Goal: Task Accomplishment & Management: Manage account settings

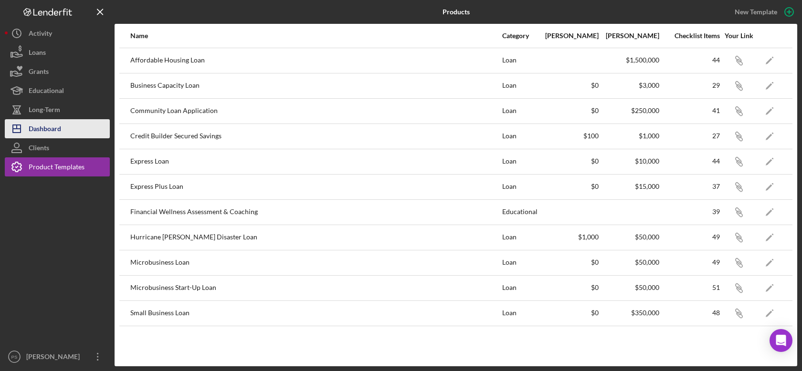
click at [58, 128] on div "Dashboard" at bounding box center [45, 129] width 32 height 21
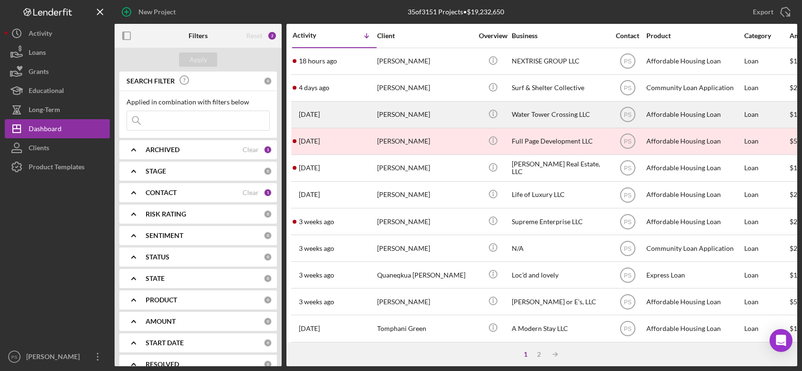
click at [418, 116] on div "[PERSON_NAME]" at bounding box center [424, 114] width 95 height 25
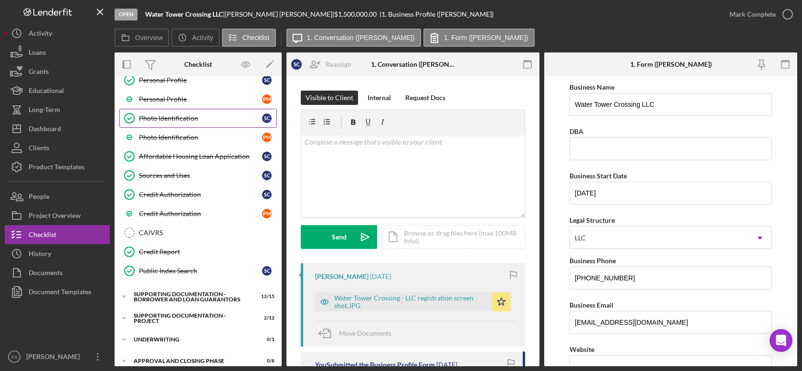
scroll to position [79, 0]
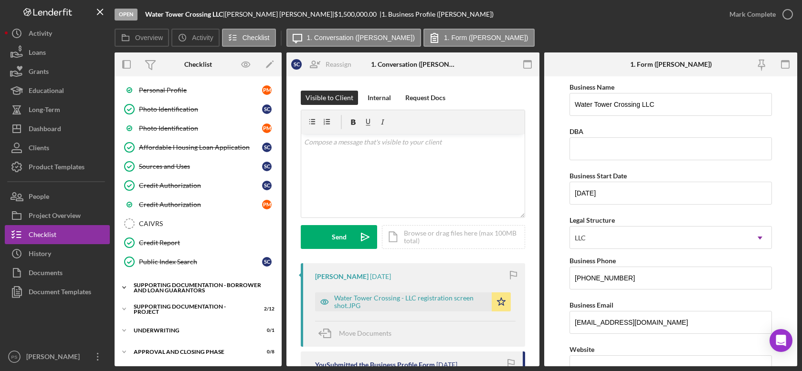
click at [127, 284] on icon "Icon/Expander" at bounding box center [124, 287] width 19 height 19
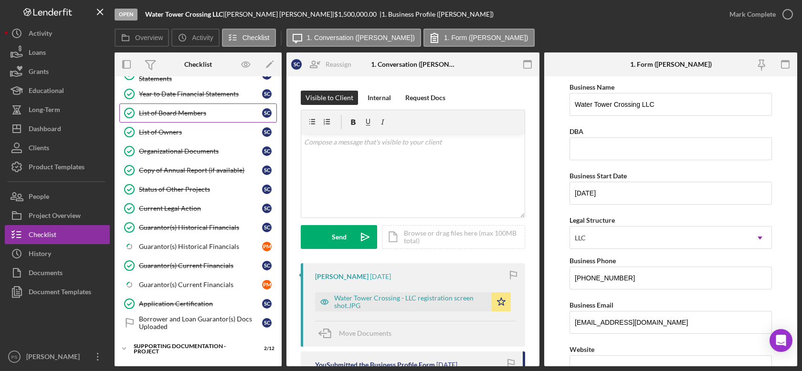
scroll to position [373, 0]
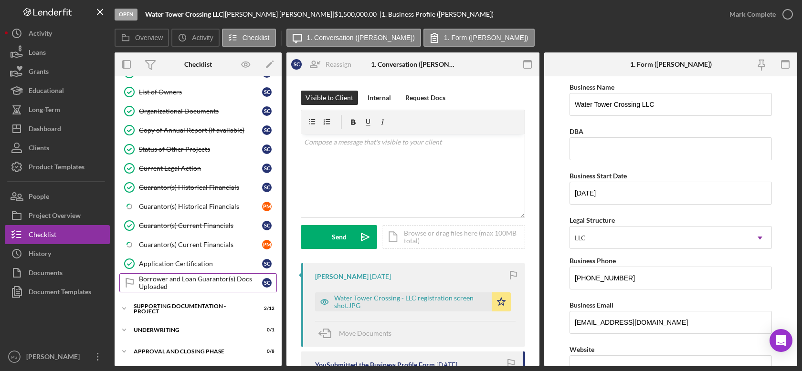
click at [211, 275] on div "Borrower and Loan Guarantor(s) Docs Uploaded" at bounding box center [200, 282] width 123 height 15
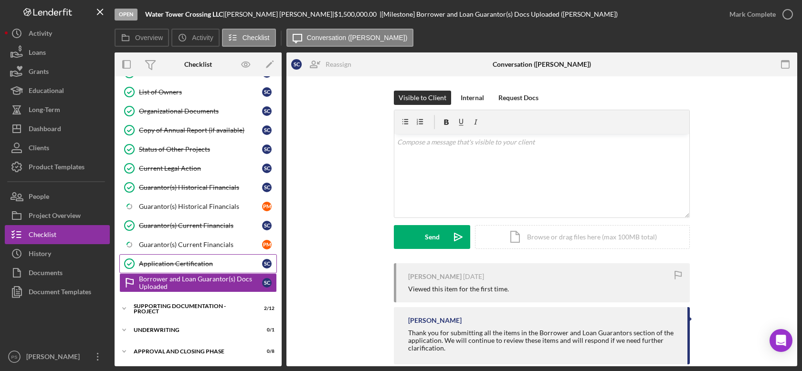
scroll to position [373, 0]
click at [781, 12] on icon "button" at bounding box center [787, 14] width 24 height 24
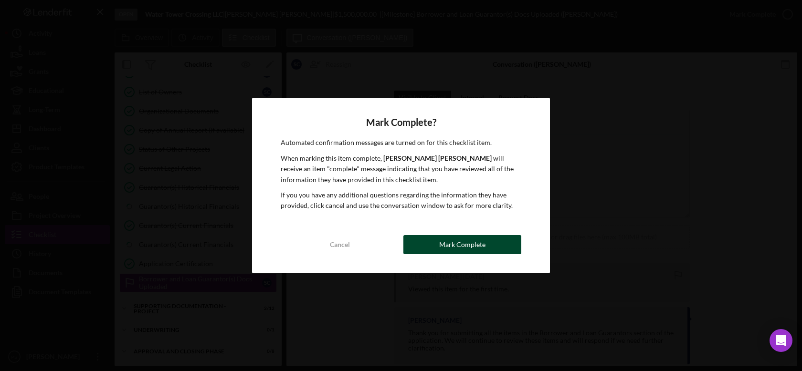
click at [448, 241] on div "Mark Complete" at bounding box center [462, 244] width 46 height 19
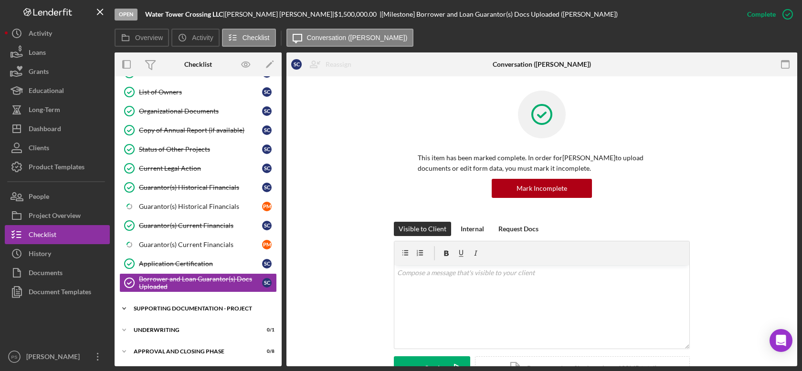
click at [161, 305] on div "Icon/Expander Supporting Documentation - Project 2 / 12" at bounding box center [198, 308] width 167 height 19
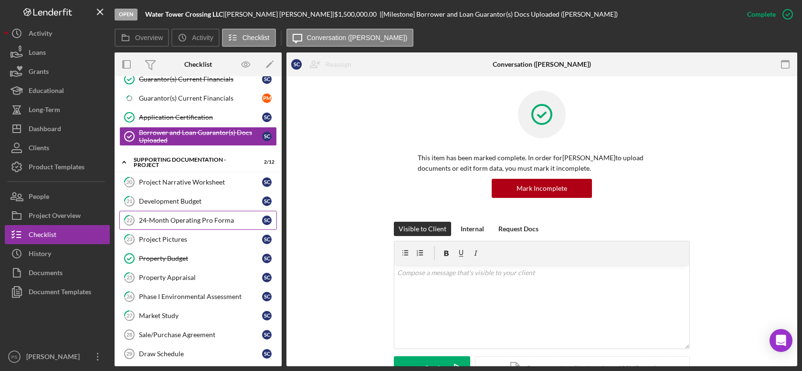
scroll to position [549, 0]
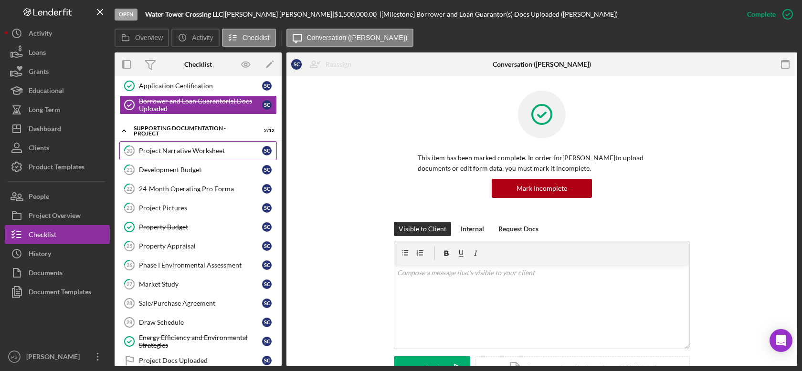
click at [219, 153] on div "Project Narrative Worksheet" at bounding box center [200, 151] width 123 height 8
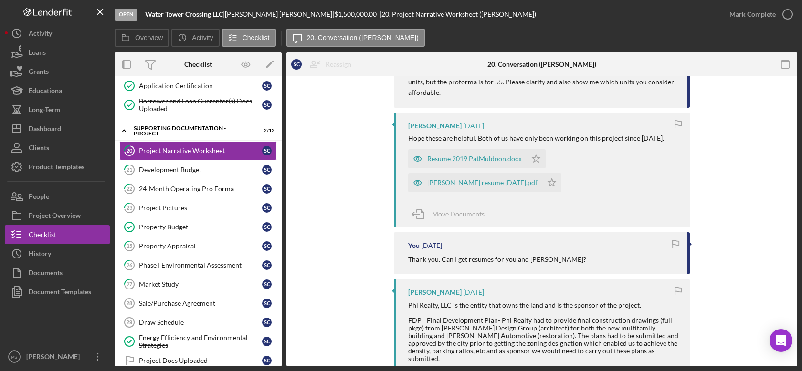
scroll to position [778, 0]
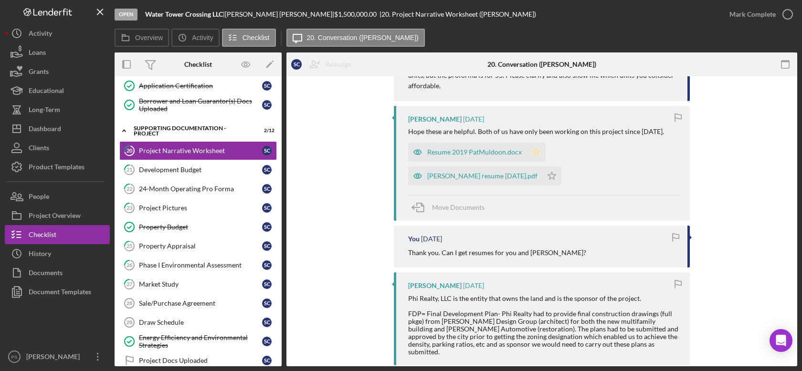
click at [530, 160] on icon "Icon/Star" at bounding box center [535, 152] width 19 height 19
click at [542, 180] on icon "Icon/Star" at bounding box center [551, 176] width 19 height 19
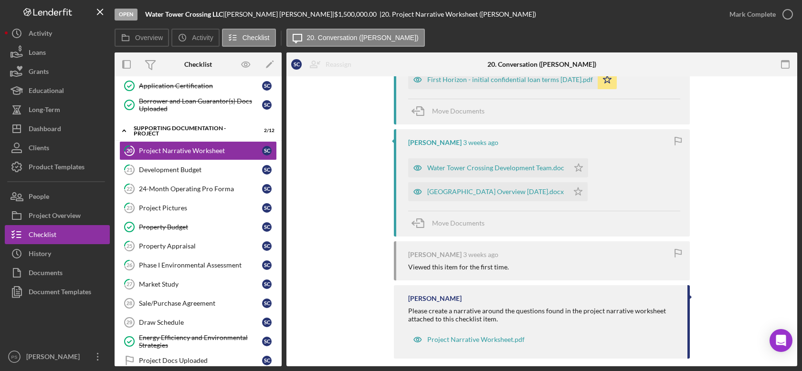
scroll to position [1449, 0]
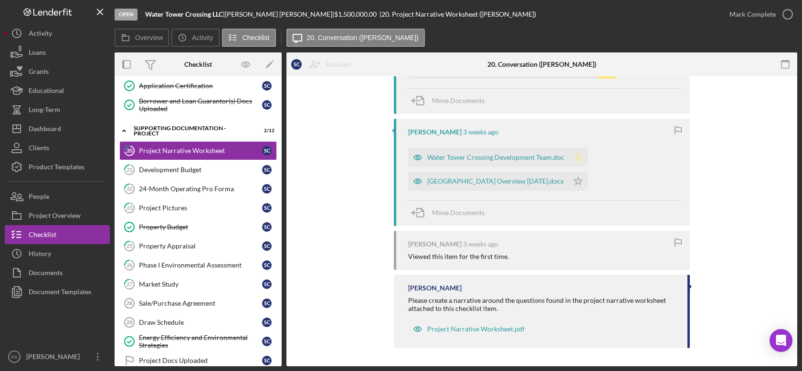
click at [569, 161] on icon "Icon/Star" at bounding box center [578, 157] width 19 height 19
click at [573, 178] on icon "Icon/Star" at bounding box center [577, 181] width 19 height 19
click at [786, 12] on icon "button" at bounding box center [787, 14] width 24 height 24
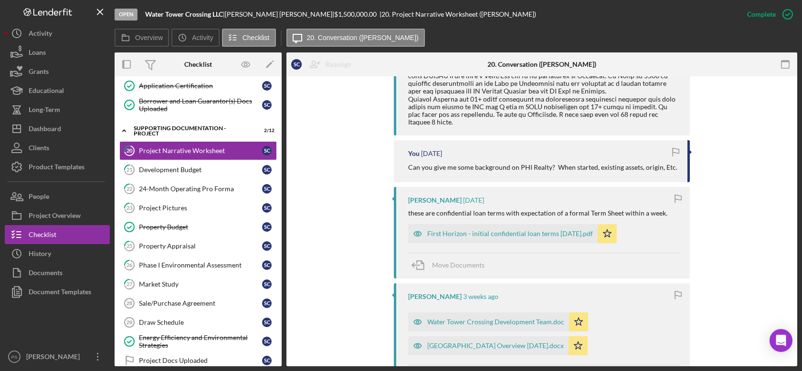
scroll to position [1613, 0]
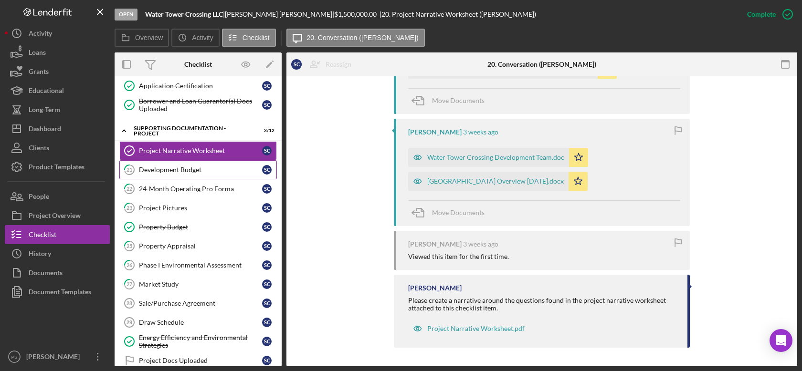
click at [212, 167] on link "21 Development Budget S C" at bounding box center [197, 169] width 157 height 19
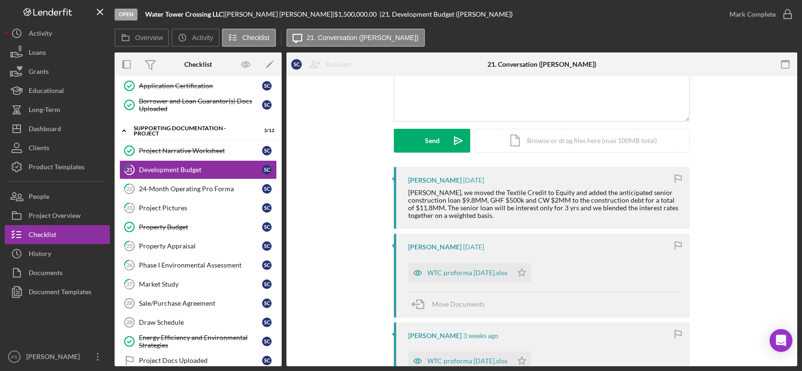
scroll to position [141, 0]
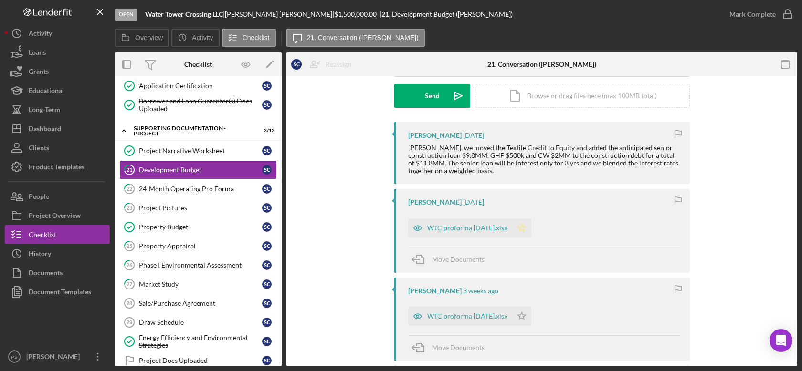
click at [518, 224] on icon "Icon/Star" at bounding box center [521, 228] width 19 height 19
click at [780, 10] on icon "button" at bounding box center [787, 14] width 24 height 24
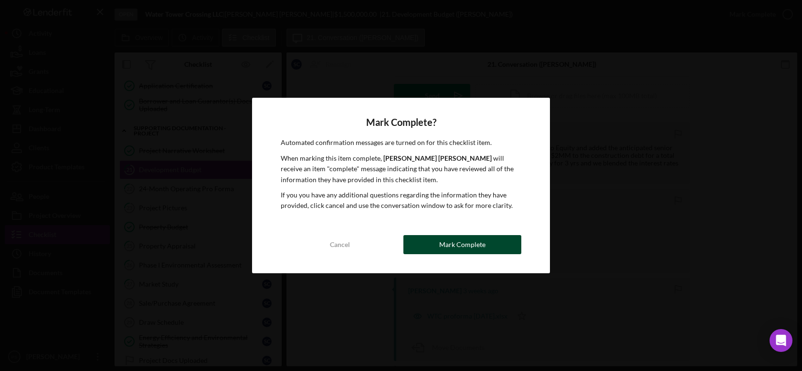
click at [460, 243] on div "Mark Complete" at bounding box center [462, 244] width 46 height 19
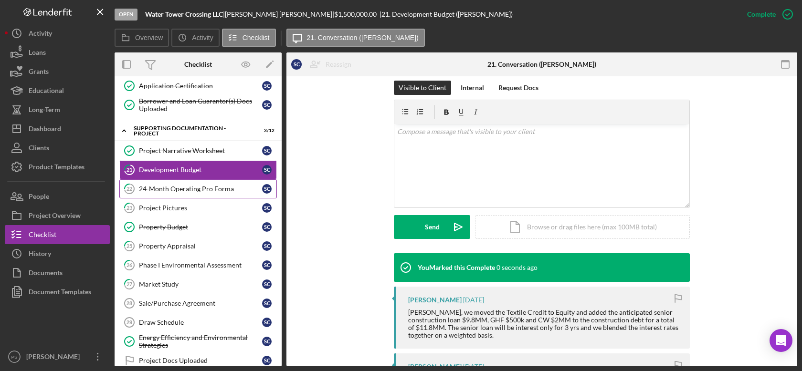
scroll to position [272, 0]
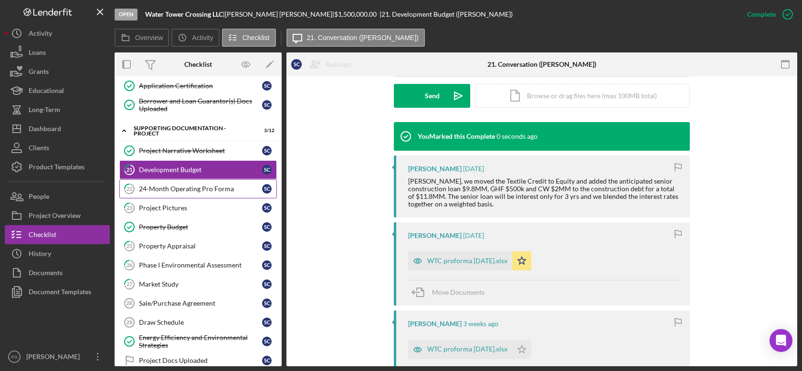
click at [225, 191] on div "24-Month Operating Pro Forma" at bounding box center [200, 189] width 123 height 8
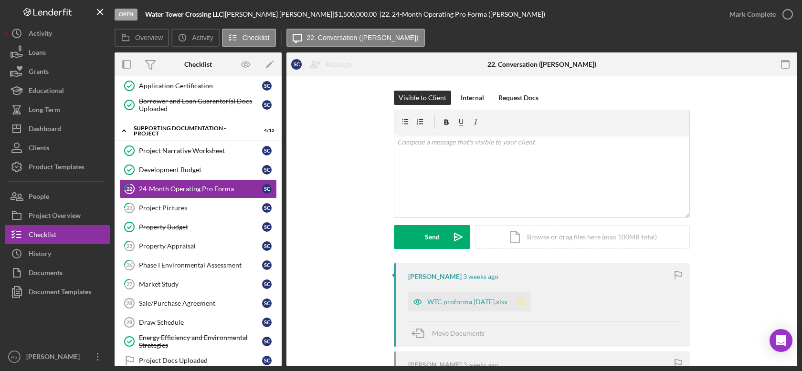
click at [518, 303] on icon "Icon/Star" at bounding box center [521, 301] width 19 height 19
click at [788, 16] on icon "button" at bounding box center [787, 14] width 24 height 24
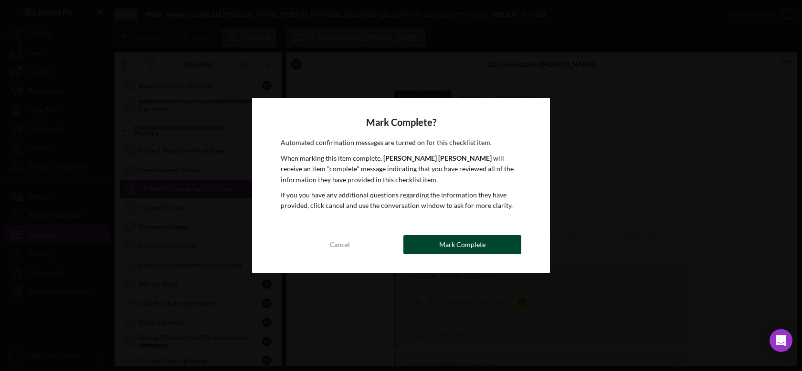
click at [464, 239] on div "Mark Complete" at bounding box center [462, 244] width 46 height 19
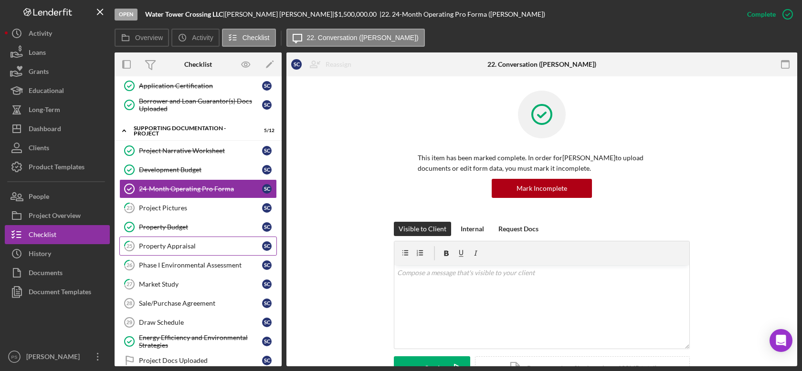
click at [193, 241] on link "25 Property Appraisal S C" at bounding box center [197, 246] width 157 height 19
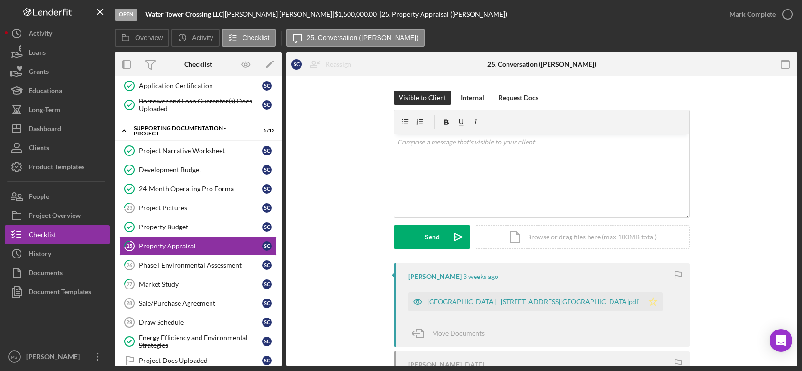
click at [649, 301] on polygon "button" at bounding box center [653, 302] width 8 height 8
click at [784, 16] on icon "button" at bounding box center [787, 14] width 24 height 24
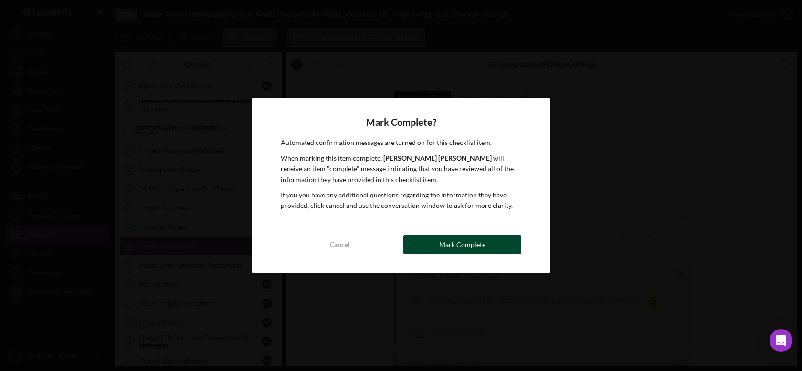
click at [449, 242] on div "Mark Complete" at bounding box center [462, 244] width 46 height 19
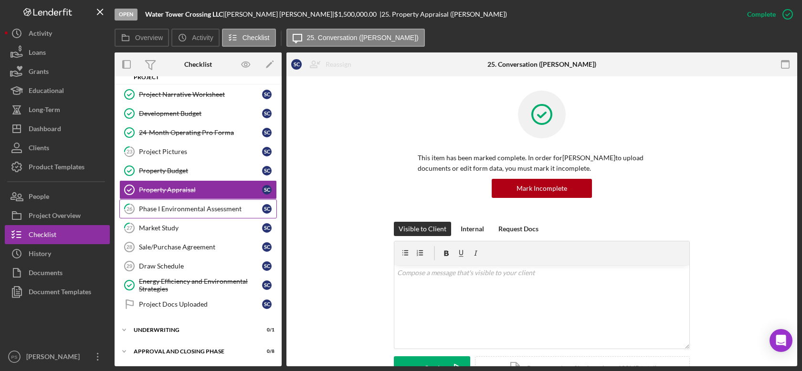
click at [202, 210] on div "Phase I Environmental Assessment" at bounding box center [200, 209] width 123 height 8
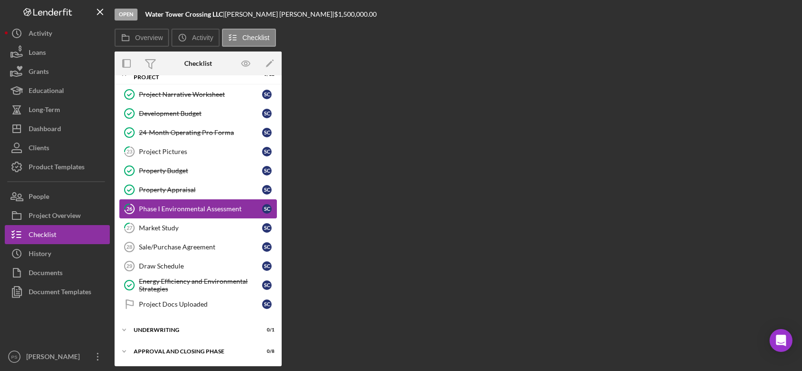
scroll to position [607, 0]
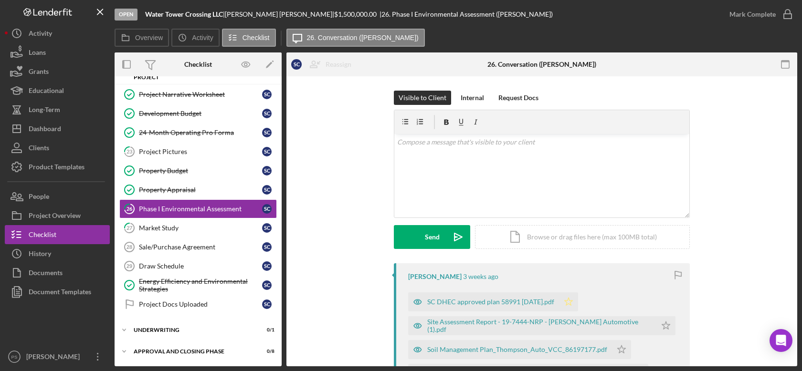
click at [562, 302] on icon "Icon/Star" at bounding box center [568, 301] width 19 height 19
click at [656, 323] on icon "Icon/Star" at bounding box center [665, 325] width 19 height 19
click at [612, 349] on icon "Icon/Star" at bounding box center [621, 349] width 19 height 19
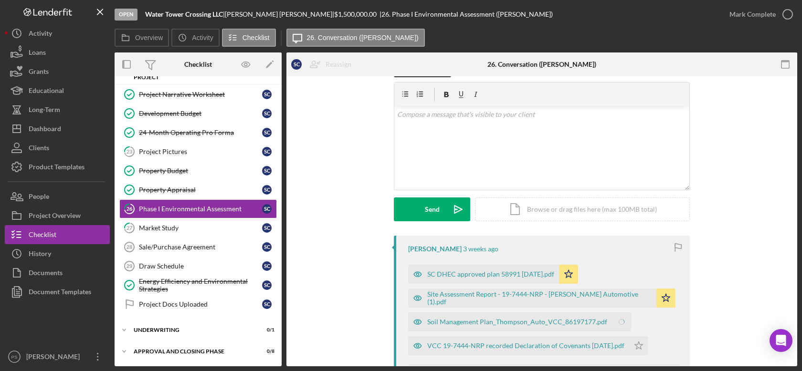
scroll to position [106, 0]
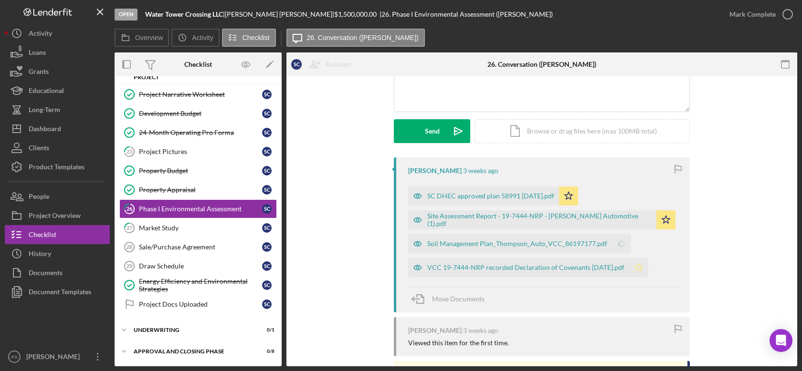
click at [635, 264] on icon "Icon/Star" at bounding box center [638, 267] width 19 height 19
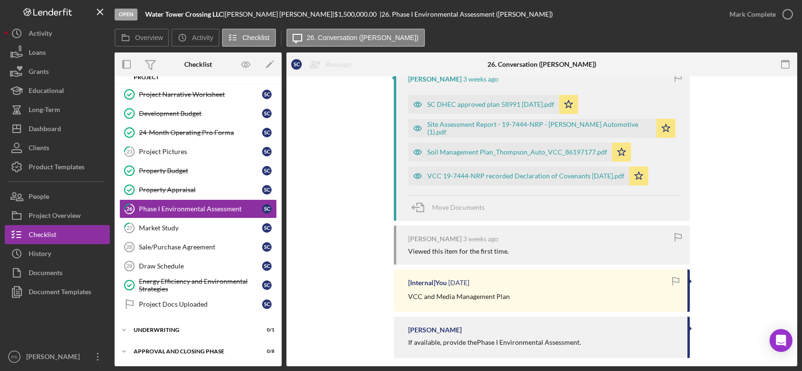
scroll to position [209, 0]
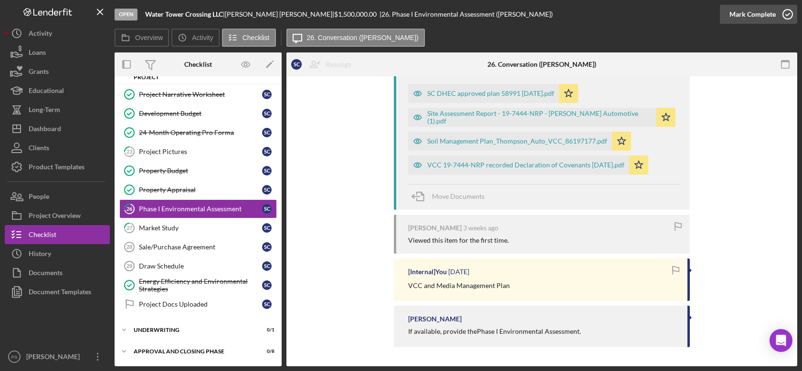
click at [792, 14] on icon "button" at bounding box center [787, 14] width 24 height 24
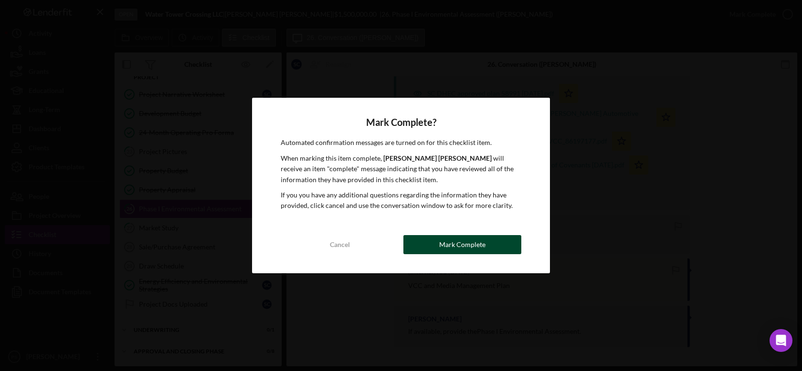
click at [450, 242] on div "Mark Complete" at bounding box center [462, 244] width 46 height 19
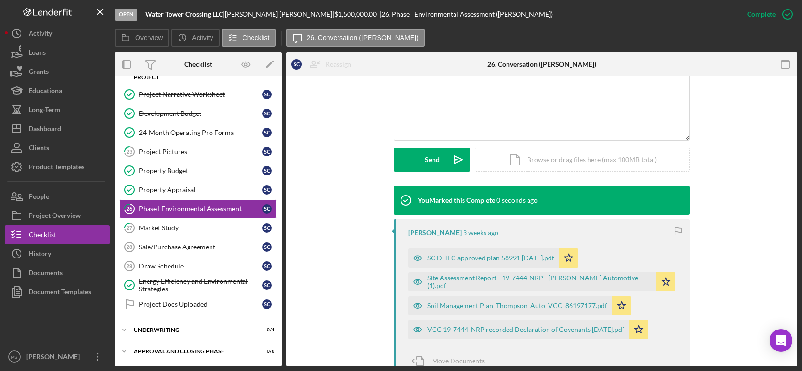
scroll to position [373, 0]
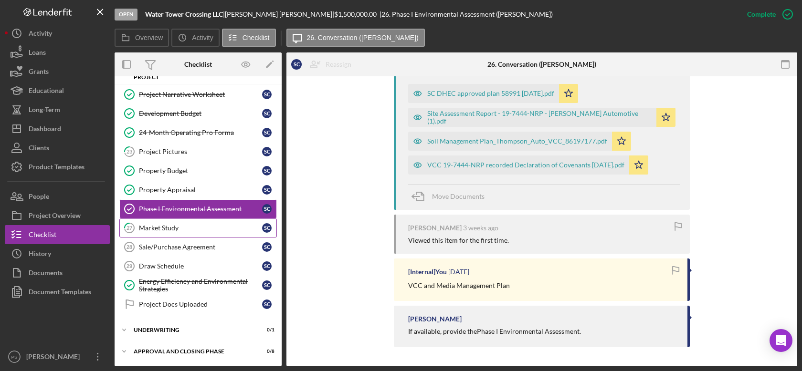
click at [179, 223] on link "27 Market Study S C" at bounding box center [197, 228] width 157 height 19
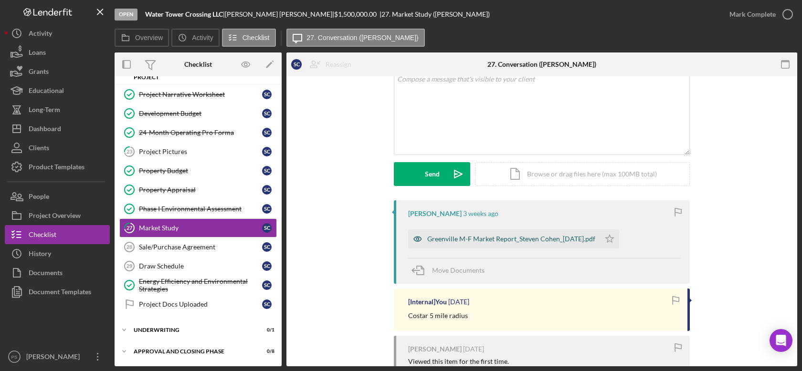
scroll to position [70, 0]
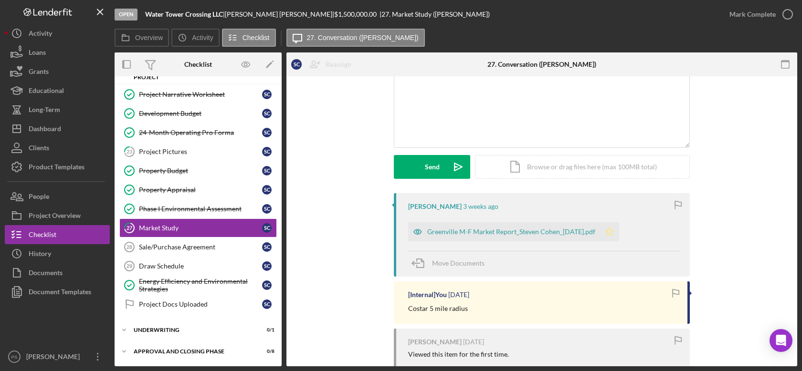
click at [619, 235] on icon "Icon/Star" at bounding box center [609, 231] width 19 height 19
click at [790, 16] on icon "button" at bounding box center [787, 14] width 24 height 24
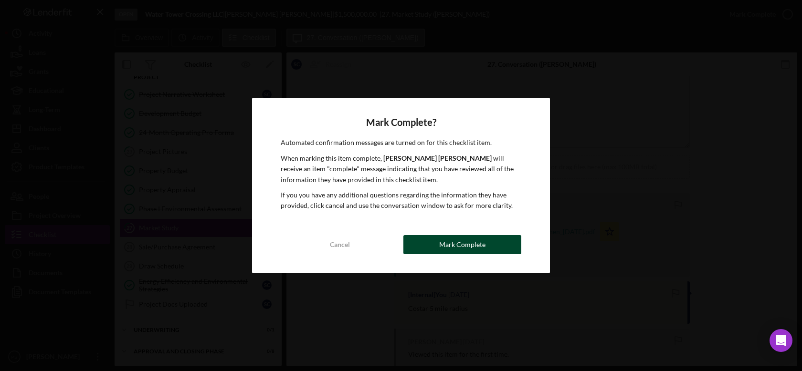
click at [490, 241] on button "Mark Complete" at bounding box center [462, 244] width 118 height 19
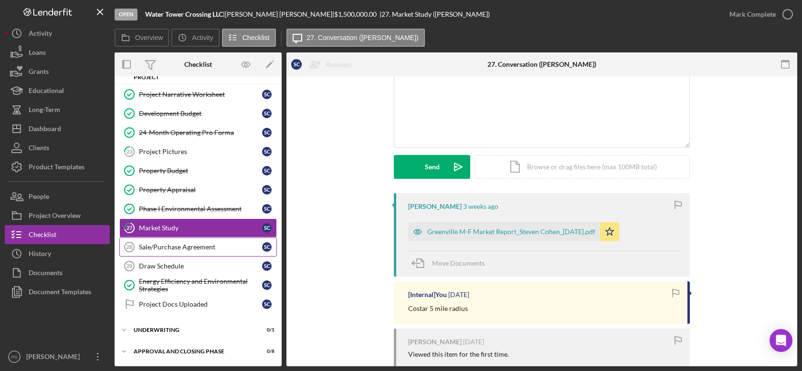
scroll to position [201, 0]
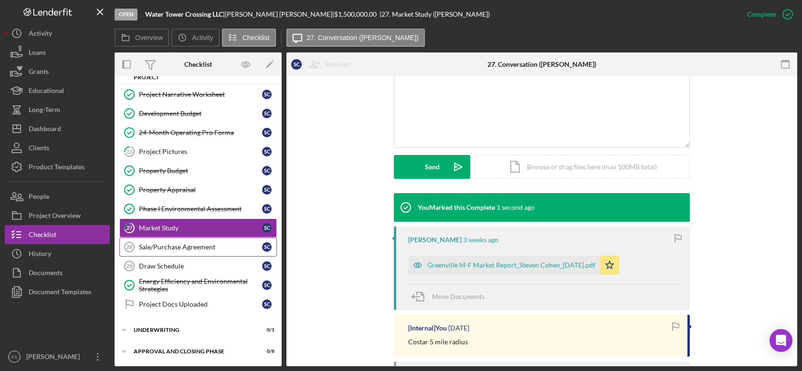
click at [193, 249] on div "Sale/Purchase Agreement" at bounding box center [200, 247] width 123 height 8
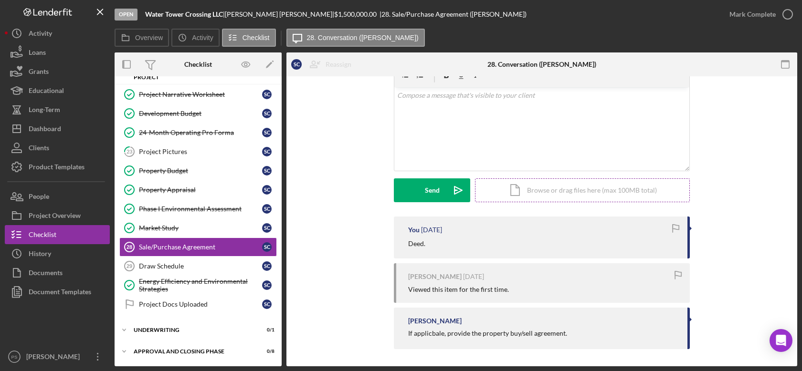
scroll to position [48, 0]
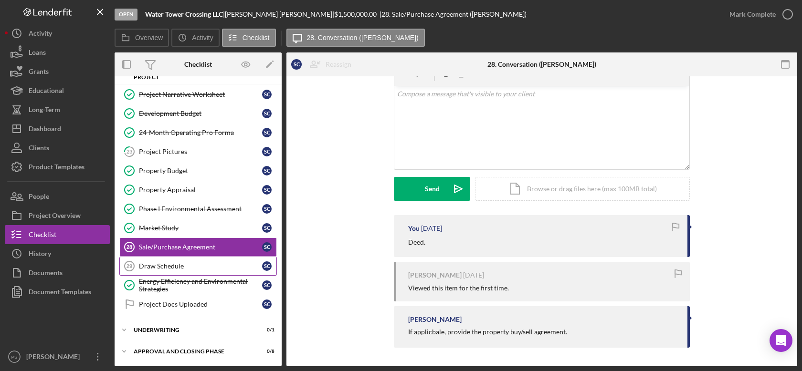
click at [194, 265] on div "Draw Schedule" at bounding box center [200, 266] width 123 height 8
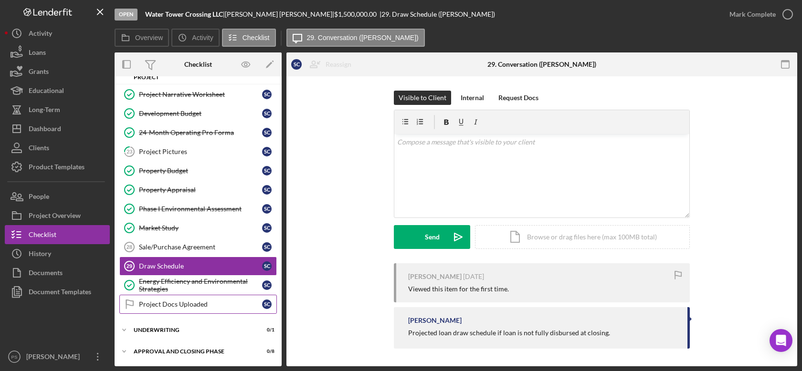
click at [207, 301] on link "Project Docs Uploaded Project Docs Uploaded S C" at bounding box center [197, 304] width 157 height 19
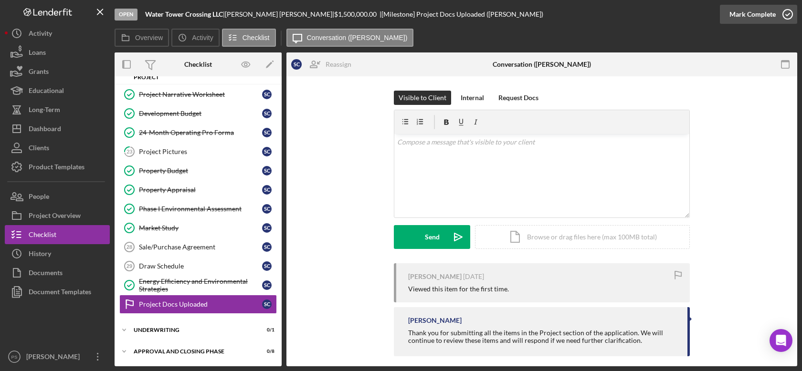
click at [787, 10] on icon "button" at bounding box center [787, 14] width 24 height 24
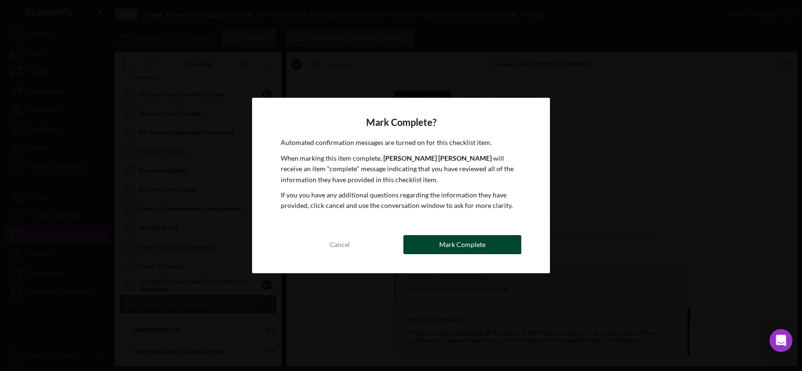
click at [468, 247] on div "Mark Complete" at bounding box center [462, 244] width 46 height 19
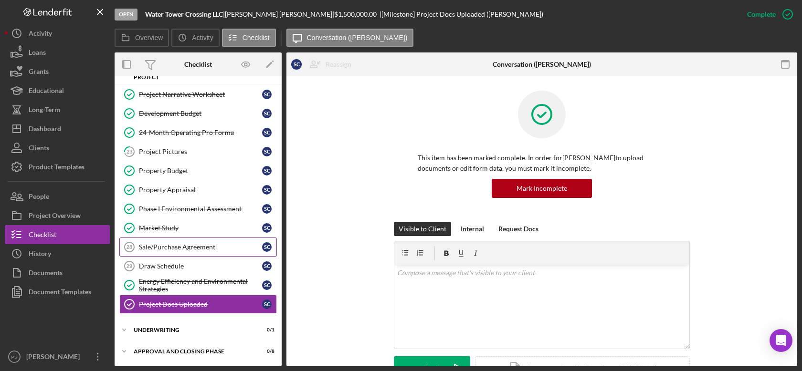
scroll to position [608, 0]
click at [146, 325] on div "Icon/Expander Underwriting 0 / 1" at bounding box center [198, 330] width 167 height 19
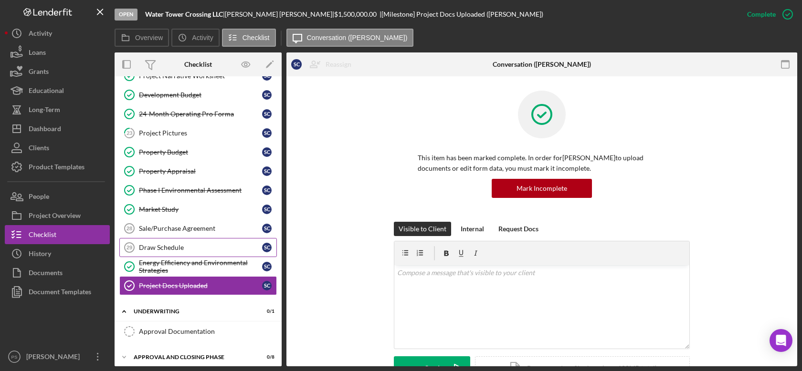
scroll to position [633, 0]
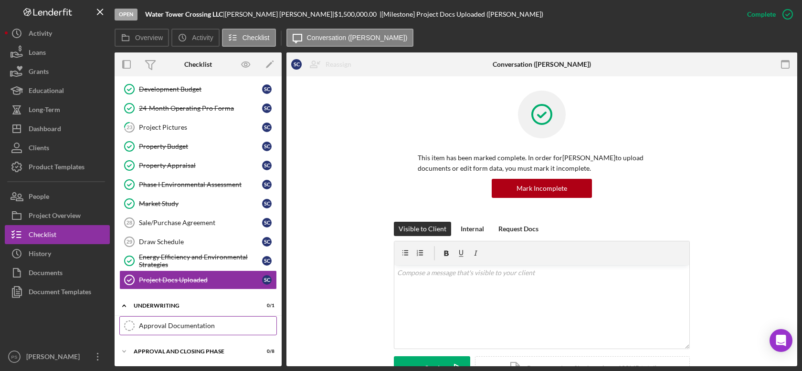
click at [189, 327] on div "Approval Documentation" at bounding box center [207, 326] width 137 height 8
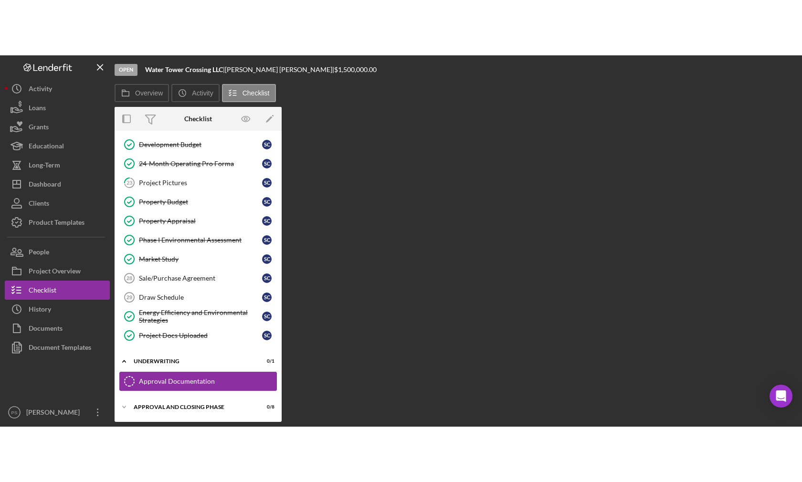
scroll to position [633, 0]
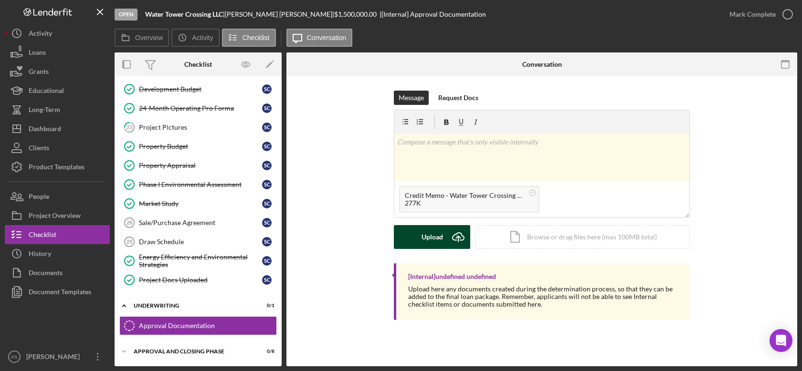
click at [455, 237] on icon "Icon/Upload" at bounding box center [458, 237] width 24 height 24
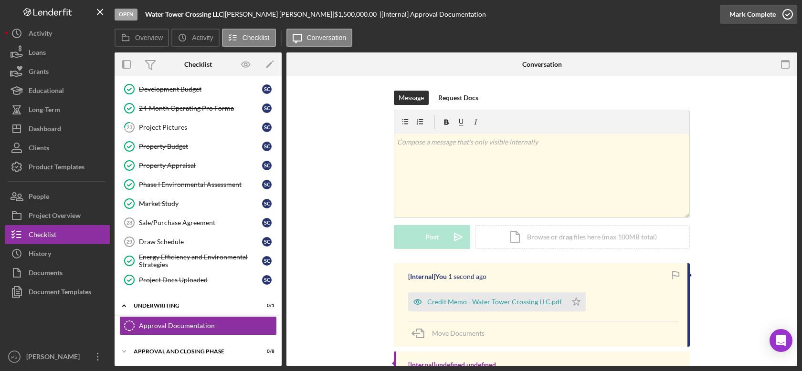
click at [788, 13] on icon "button" at bounding box center [787, 14] width 24 height 24
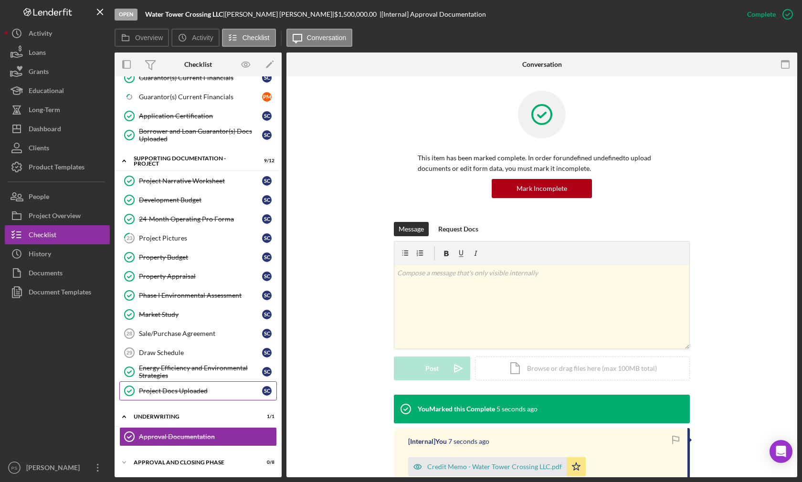
scroll to position [522, 0]
click at [152, 371] on div "Approval and Closing Phase" at bounding box center [202, 463] width 136 height 6
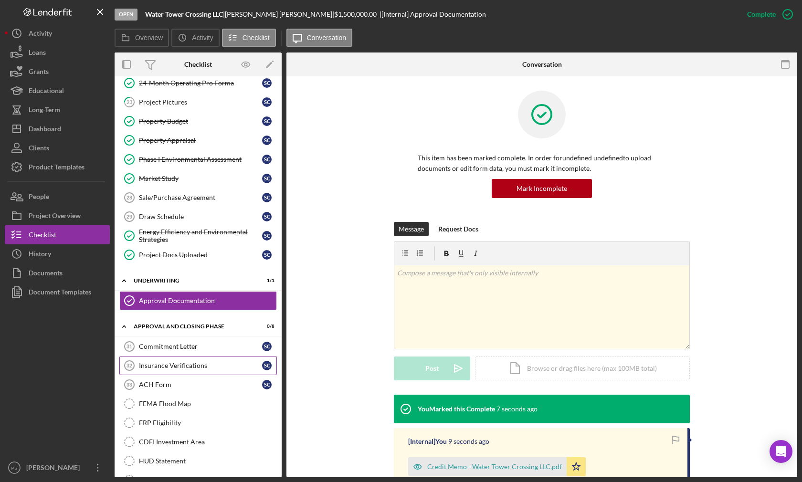
scroll to position [681, 0]
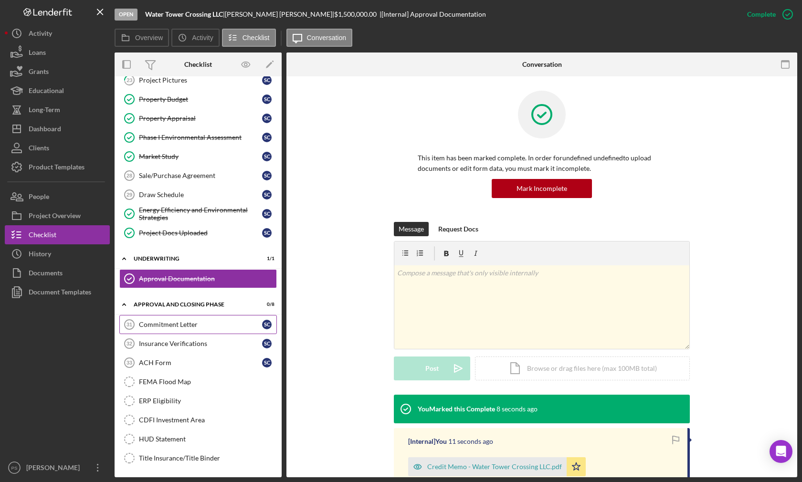
click at [189, 325] on div "Commitment Letter" at bounding box center [200, 325] width 123 height 8
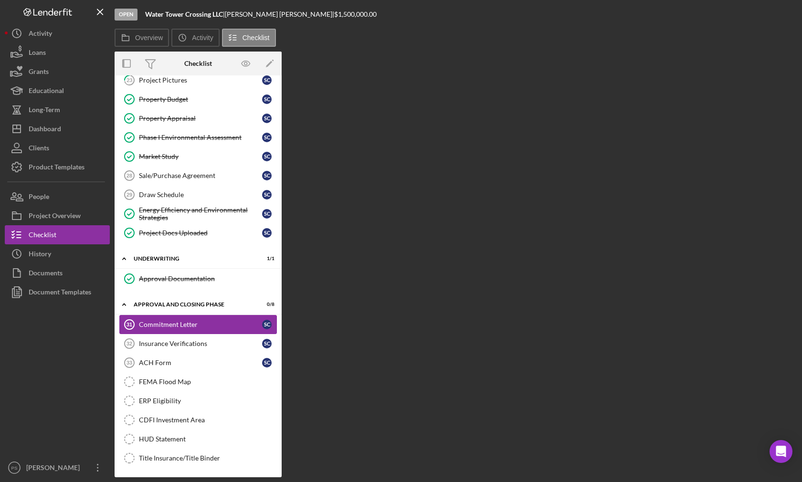
scroll to position [681, 0]
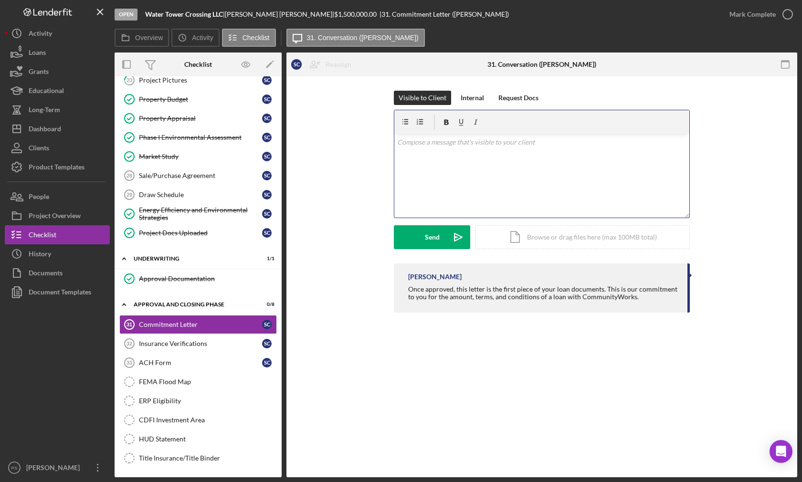
click at [451, 152] on div "v Color teal Color pink Remove color Add row above Add row below Add column bef…" at bounding box center [541, 176] width 295 height 84
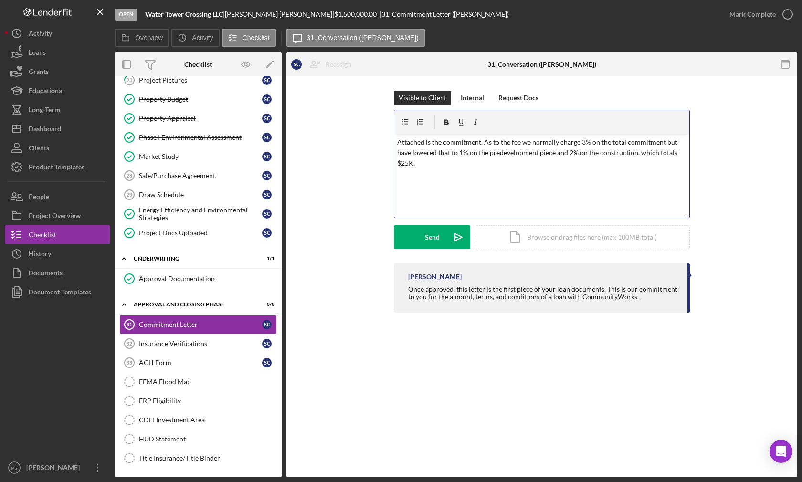
click at [451, 163] on p "Attached is the commitment. As to the fee we normally charge 3% on the total co…" at bounding box center [542, 153] width 290 height 32
click at [585, 172] on p "Attached is the commitment. As to the fee we normally charge 3% on the total co…" at bounding box center [542, 158] width 290 height 43
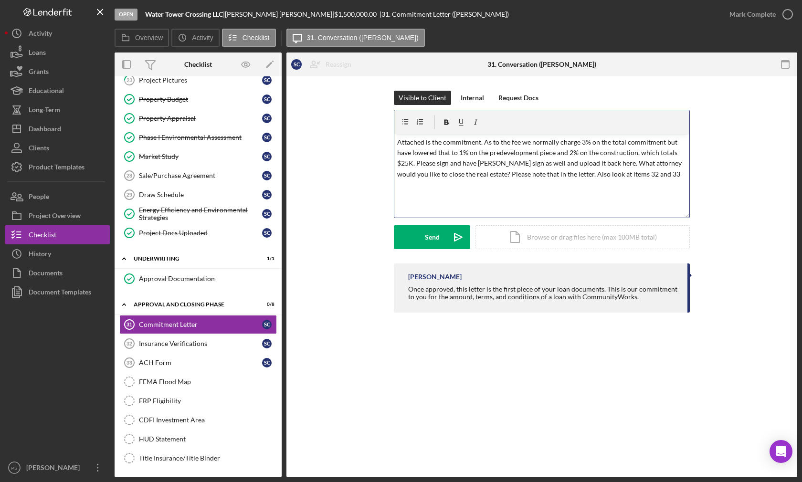
click at [656, 174] on p "Attached is the commitment. As to the fee we normally charge 3% on the total co…" at bounding box center [542, 158] width 290 height 43
click at [571, 185] on p "Attached is the commitment. As to the fee we normally charge 3% on the total co…" at bounding box center [542, 163] width 290 height 53
click at [649, 187] on p "Attached is the commitment. As to the fee we normally charge 3% on the total co…" at bounding box center [542, 163] width 290 height 53
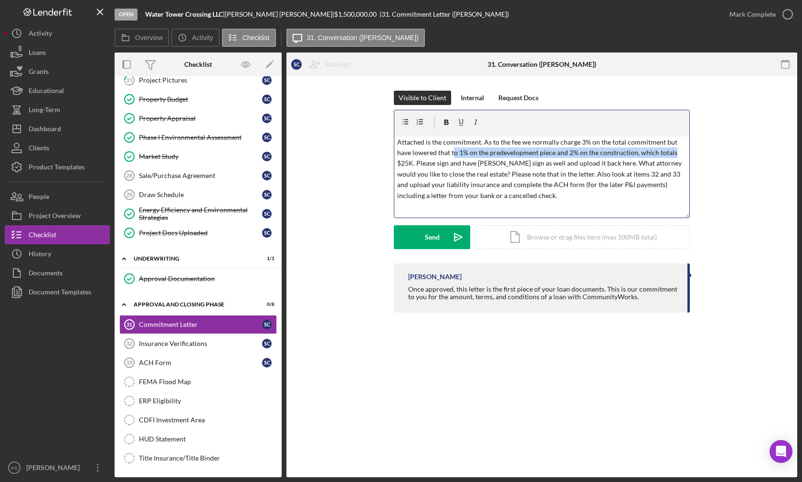
drag, startPoint x: 454, startPoint y: 153, endPoint x: 672, endPoint y: 152, distance: 217.6
click at [672, 152] on p "Attached is the commitment. As to the fee we normally charge 3% on the total co…" at bounding box center [542, 169] width 290 height 64
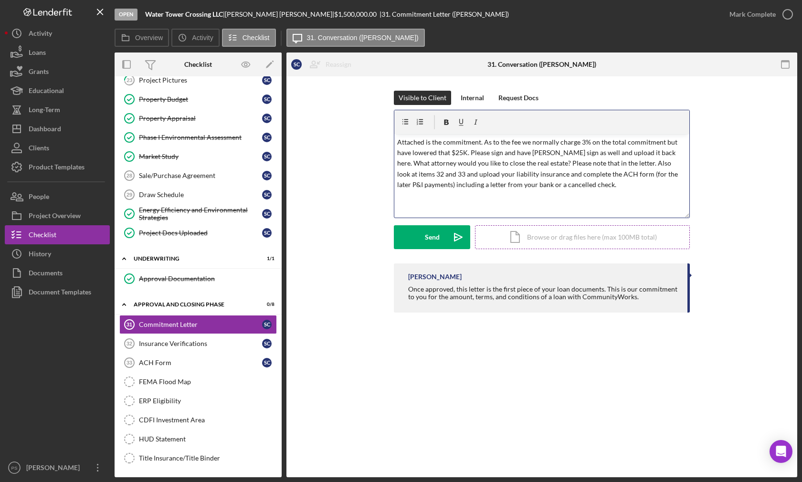
click at [513, 237] on div "Icon/Document Browse or drag files here (max 100MB total) Tap to choose files o…" at bounding box center [582, 237] width 215 height 24
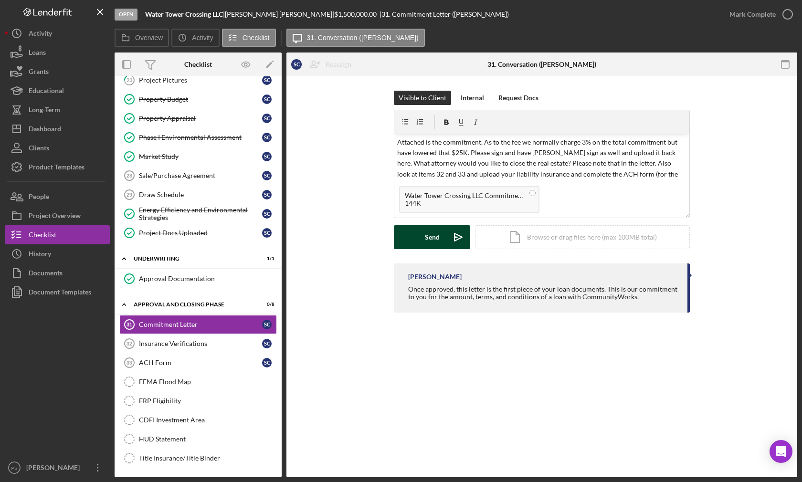
click at [454, 237] on polygon "submit" at bounding box center [455, 237] width 3 height 1
